Goal: Information Seeking & Learning: Understand process/instructions

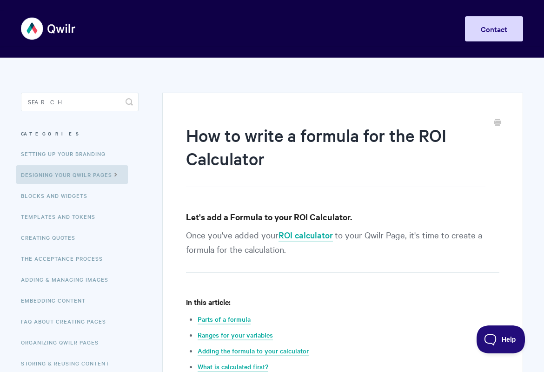
click at [43, 23] on img at bounding box center [48, 28] width 55 height 35
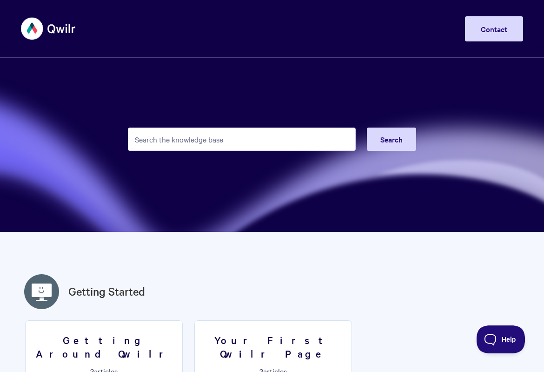
click at [48, 28] on img at bounding box center [48, 28] width 55 height 35
click at [63, 29] on img at bounding box center [48, 28] width 55 height 35
